Goal: Transaction & Acquisition: Book appointment/travel/reservation

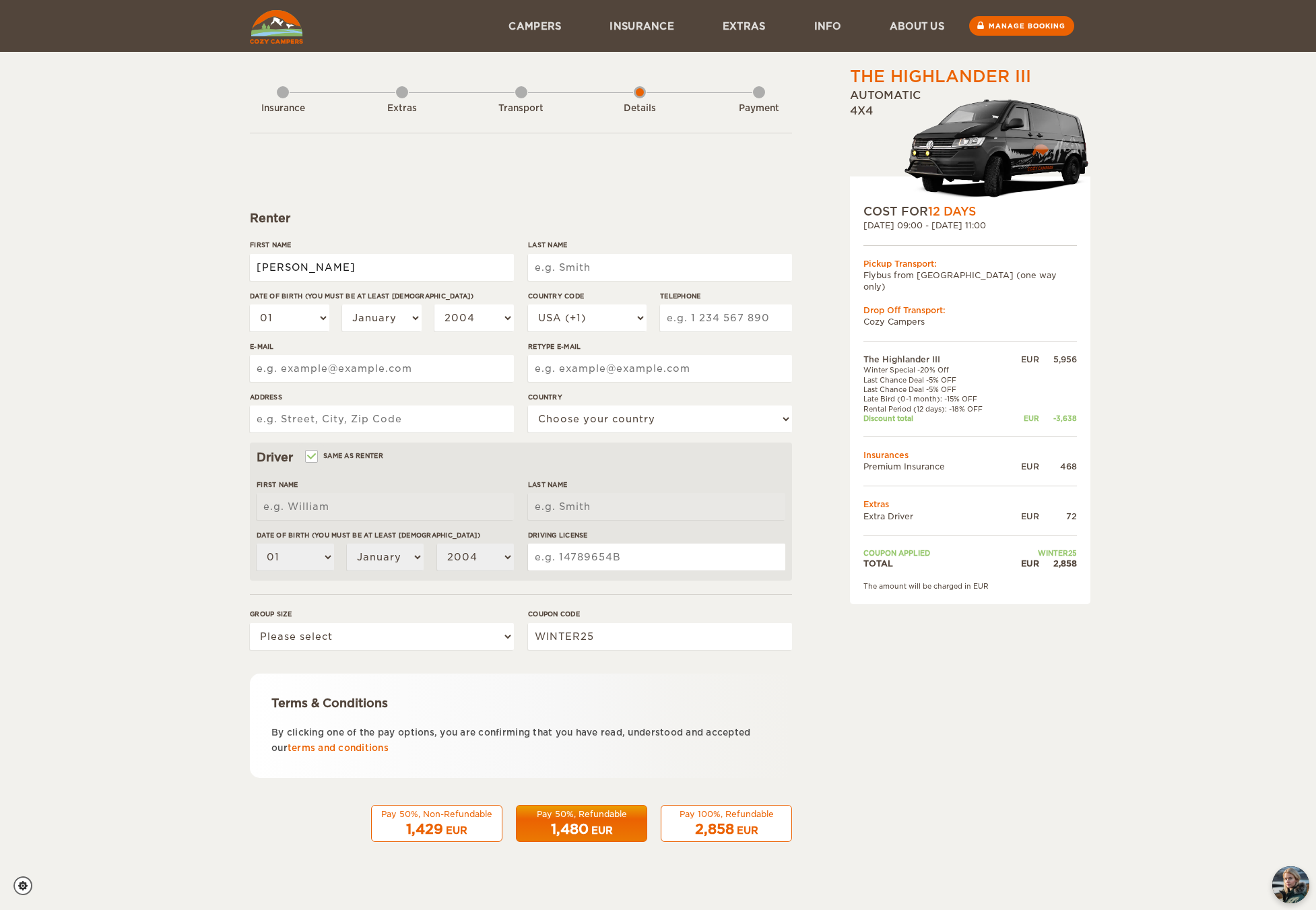
type input "[PERSON_NAME]"
click at [121, 336] on div "The Highlander III Expand Collapse Total 2,858 EUR Automatic 4x4 COST FOR 12 Da…" at bounding box center [658, 438] width 1316 height 876
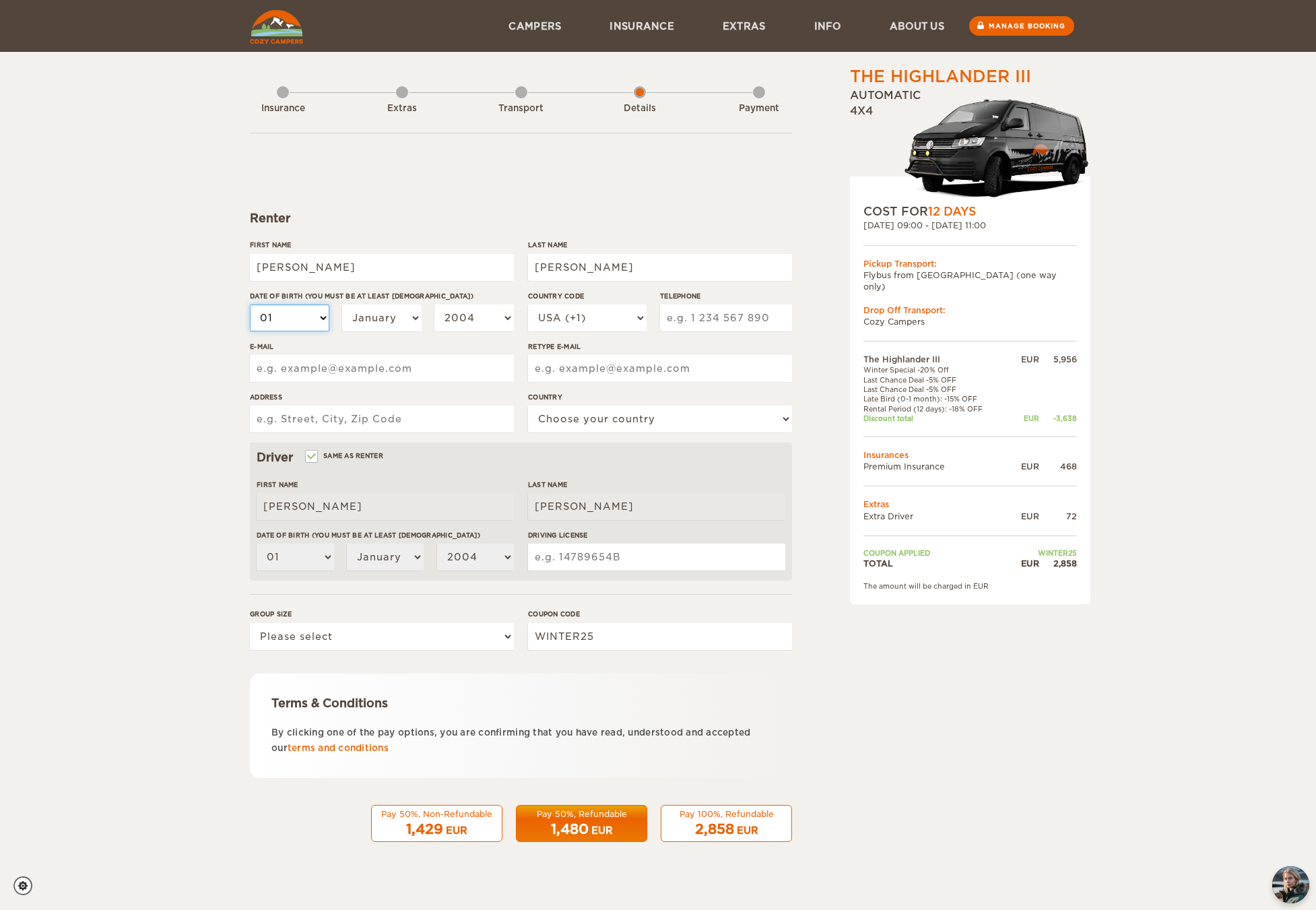
select select "25"
select select "10"
select select "1973"
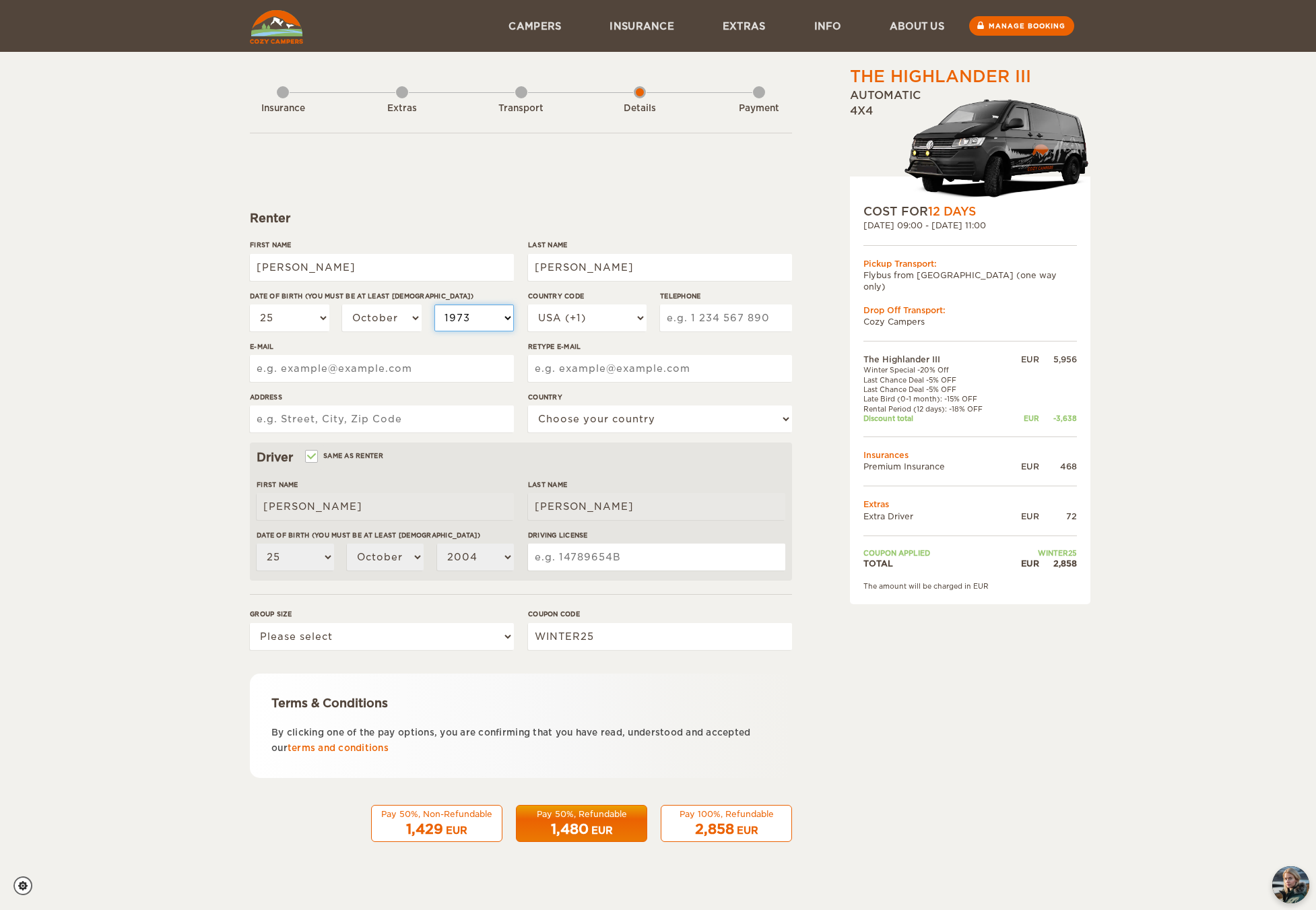
select select "1973"
type input "2022570491"
type input "[EMAIL_ADDRESS][DOMAIN_NAME]"
type input "[STREET_ADDRESS]"
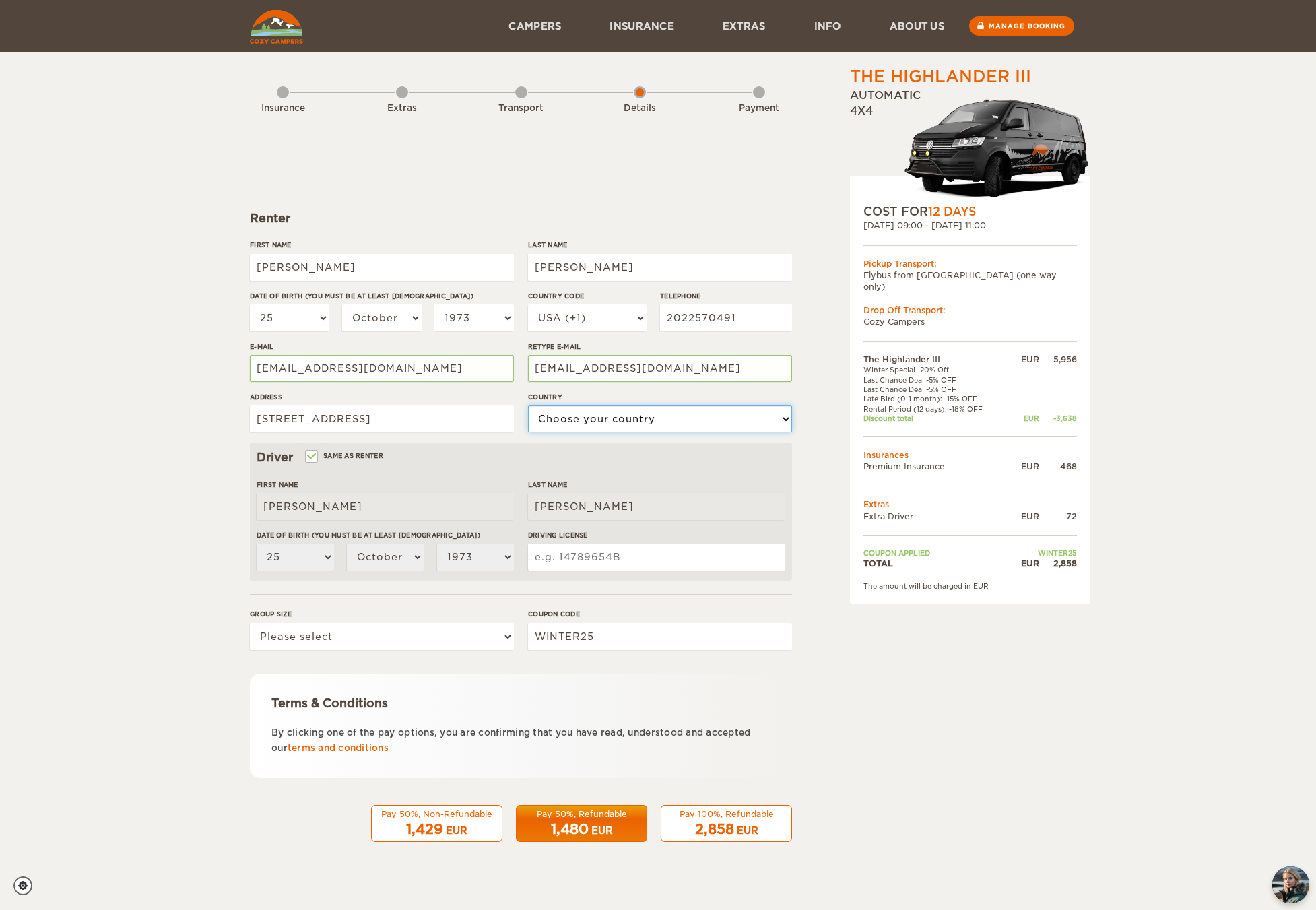
select select "222"
click at [604, 571] on input "Driving License" at bounding box center [657, 557] width 257 height 27
type input "000028156892"
click at [175, 513] on div "The Highlander III Expand Collapse Total 2,858 EUR Automatic 4x4 COST FOR 12 Da…" at bounding box center [658, 438] width 1316 height 876
select select "2"
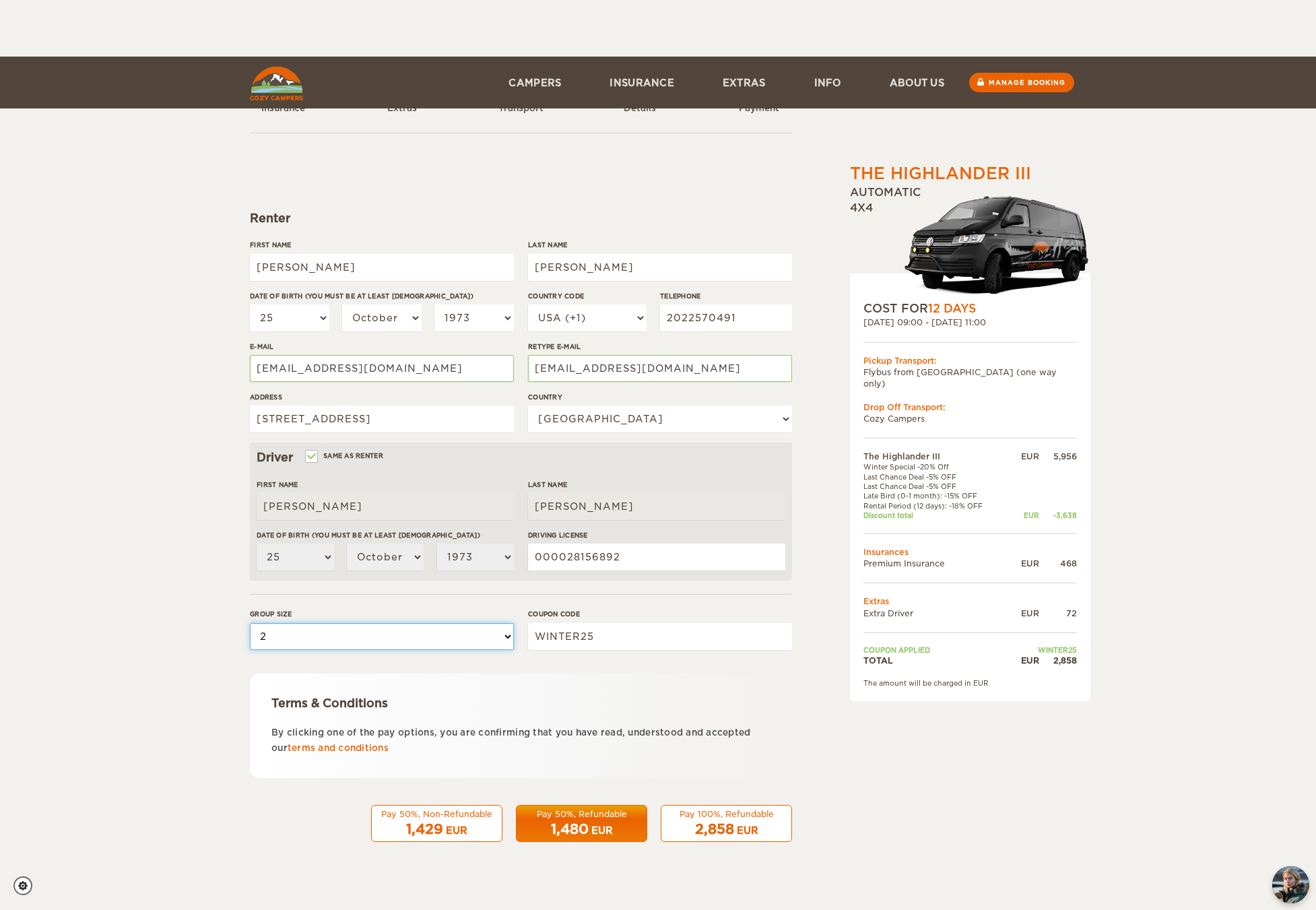
scroll to position [108, 0]
click at [389, 753] on link "terms and conditions" at bounding box center [338, 748] width 101 height 10
click at [703, 820] on div "Pay 100%, Refundable" at bounding box center [726, 814] width 114 height 12
click at [737, 838] on div "EUR" at bounding box center [748, 831] width 21 height 14
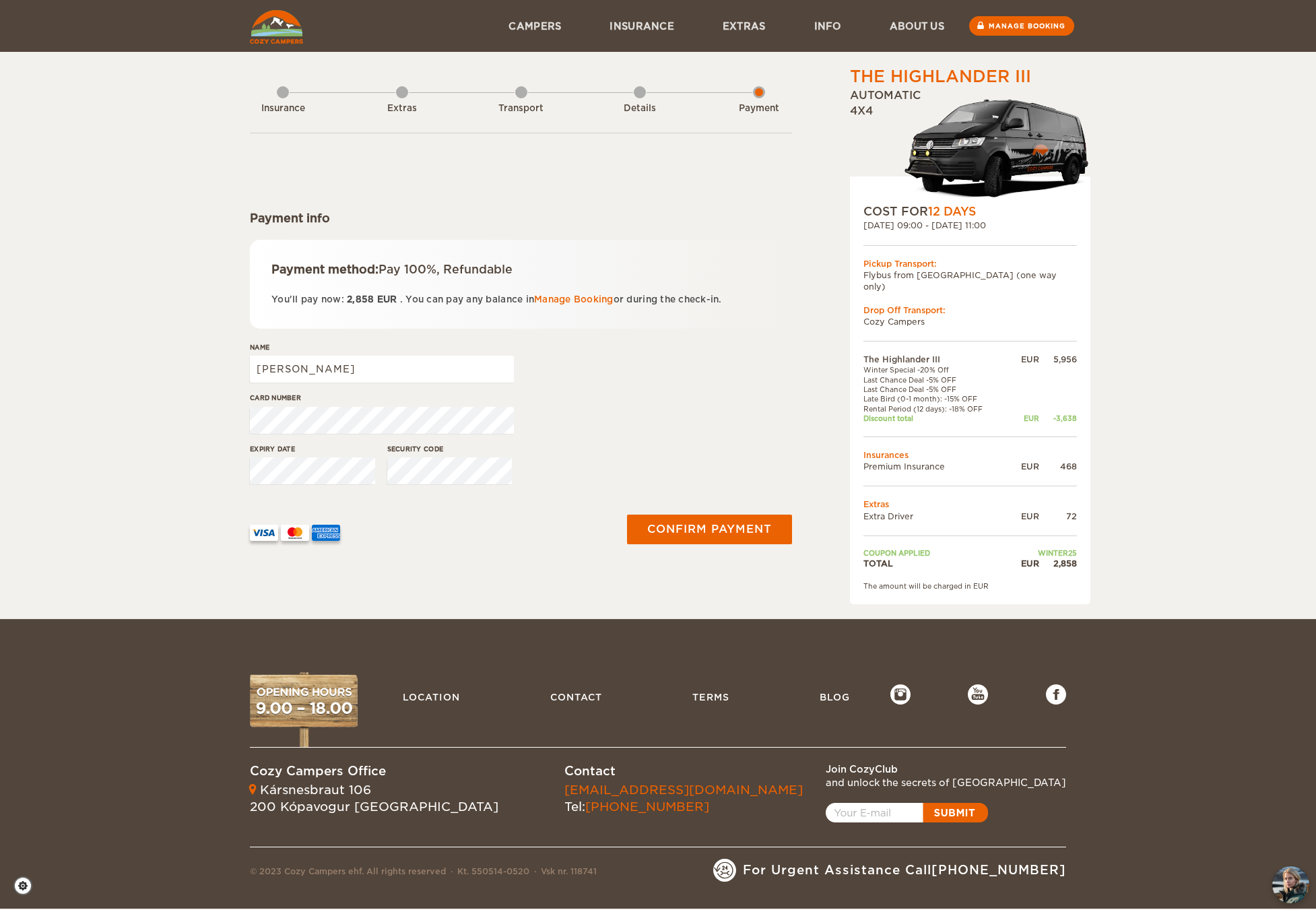
click at [539, 605] on div "Insurance Extras Transport Details Payment Payment info Payment method: Pay 100…" at bounding box center [521, 335] width 542 height 539
click at [744, 544] on button "Confirm payment" at bounding box center [709, 529] width 170 height 30
